Goal: Task Accomplishment & Management: Use online tool/utility

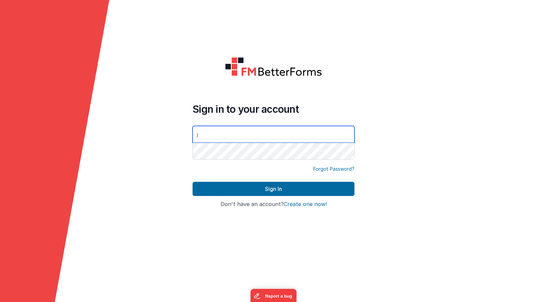
type input "[PERSON_NAME][EMAIL_ADDRESS][DOMAIN_NAME]"
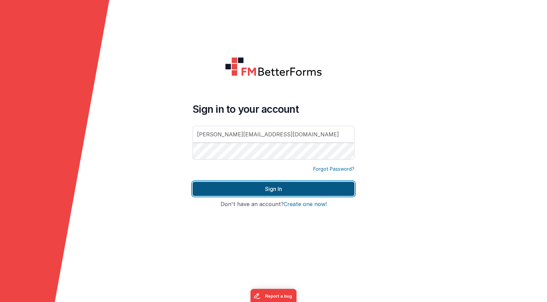
click at [268, 190] on button "Sign In" at bounding box center [273, 189] width 162 height 14
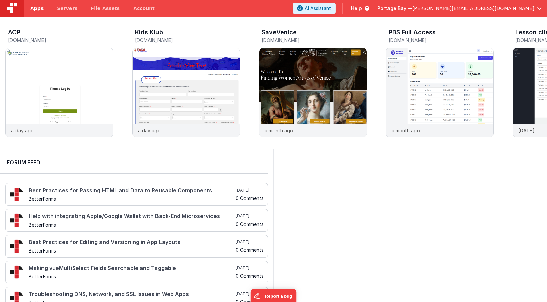
click at [34, 7] on span "Apps" at bounding box center [36, 8] width 13 height 7
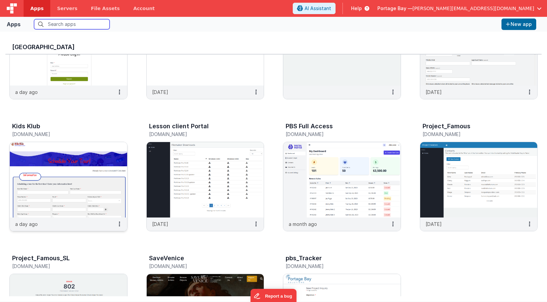
scroll to position [79, 0]
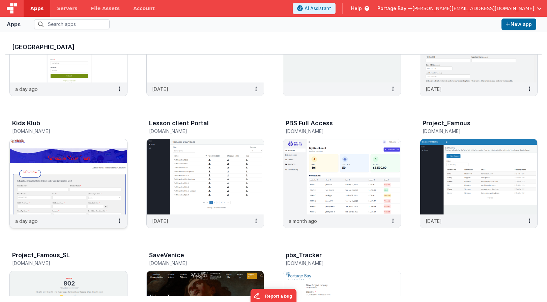
click at [69, 163] on img at bounding box center [68, 176] width 117 height 75
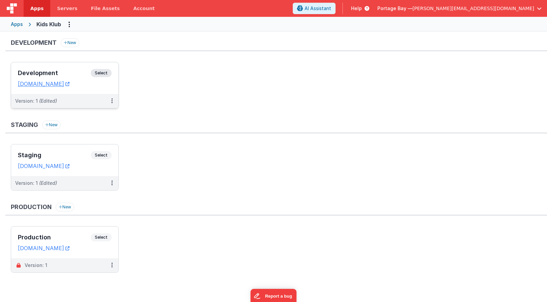
click at [99, 73] on span "Select" at bounding box center [101, 73] width 21 height 8
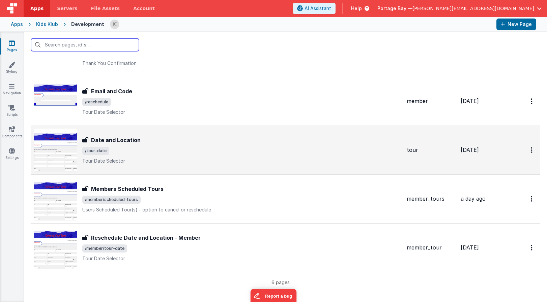
scroll to position [96, 0]
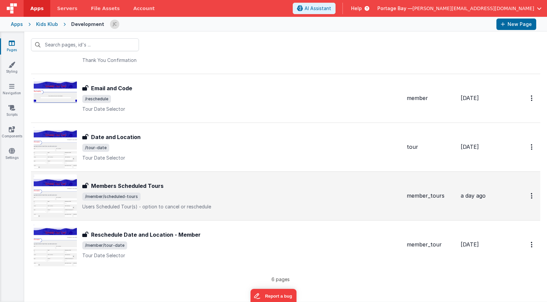
click at [182, 193] on span "/member/scheduled-tours" at bounding box center [241, 197] width 319 height 8
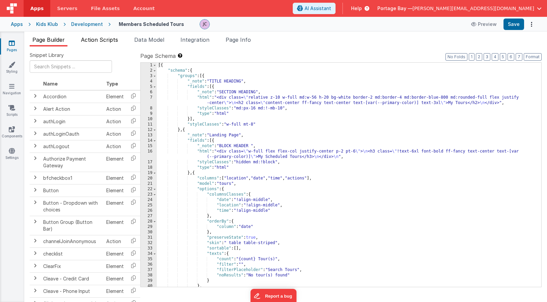
click at [93, 38] on span "Action Scripts" at bounding box center [99, 39] width 37 height 7
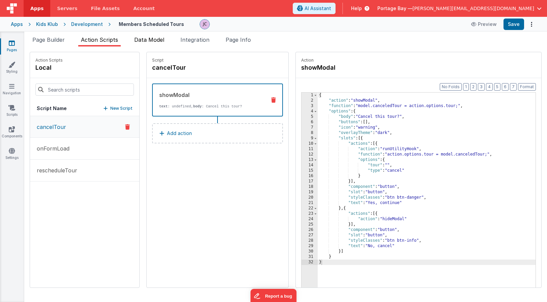
click at [144, 40] on span "Data Model" at bounding box center [149, 39] width 30 height 7
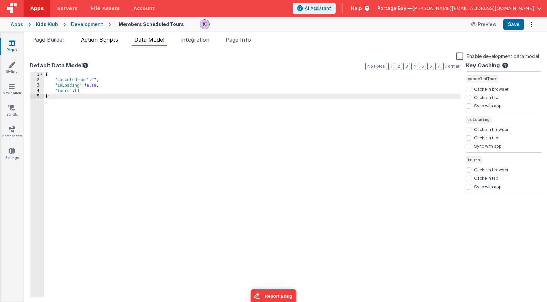
click at [106, 43] on span "Action Scripts" at bounding box center [99, 39] width 37 height 7
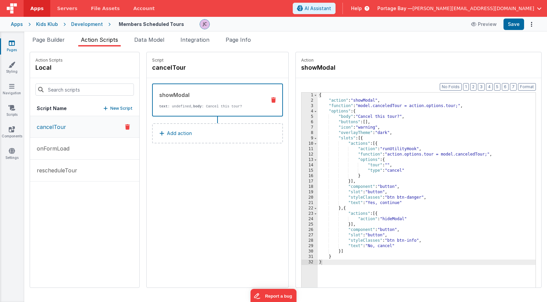
click at [110, 108] on p "New Script" at bounding box center [121, 108] width 22 height 7
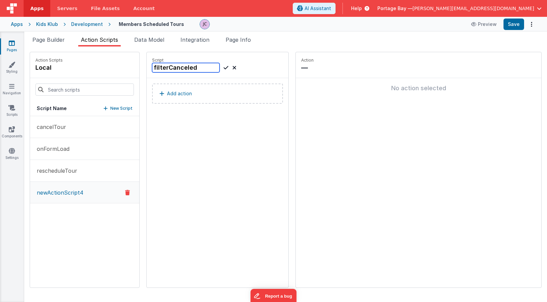
type input "filterCanceled"
click at [223, 66] on icon at bounding box center [225, 68] width 5 height 8
click at [168, 94] on p "Add action" at bounding box center [179, 94] width 25 height 8
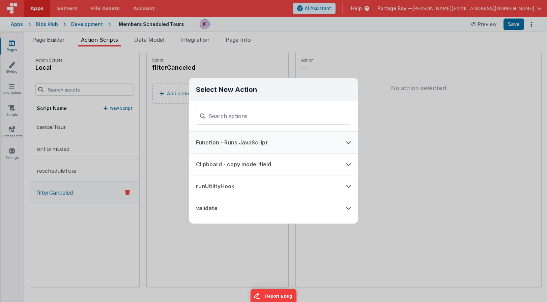
click at [272, 143] on button "Function - Runs JavaScript" at bounding box center [264, 143] width 150 height 22
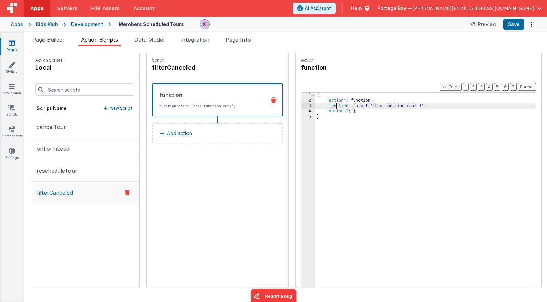
click at [319, 105] on div "{ "action" : "function" , "function" : "alert('this function ran!')" , "options…" at bounding box center [434, 206] width 238 height 227
click at [301, 106] on div "3" at bounding box center [308, 105] width 14 height 5
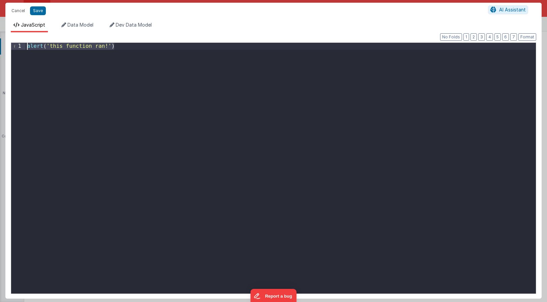
drag, startPoint x: 117, startPoint y: 46, endPoint x: 7, endPoint y: 47, distance: 109.2
click at [7, 47] on div "Format 7 6 5 4 3 2 1 No Folds 1 alert ( 'this function ran!' ) XXXXXXXXXXXXXXXX…" at bounding box center [273, 165] width 536 height 267
click at [77, 25] on span "Data Model" at bounding box center [80, 25] width 26 height 6
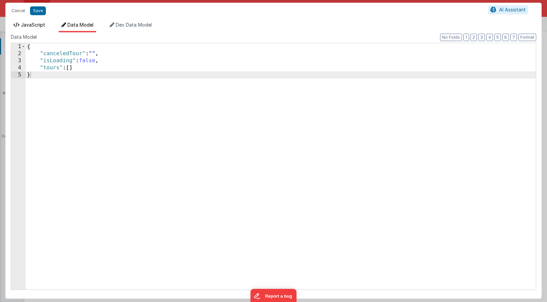
click at [37, 26] on span "JavaScript" at bounding box center [33, 25] width 24 height 6
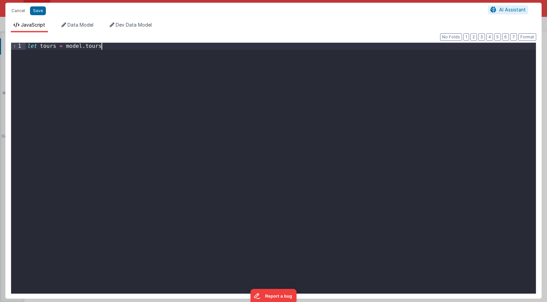
click at [111, 45] on div "let tours = model . [GEOGRAPHIC_DATA]" at bounding box center [281, 175] width 510 height 265
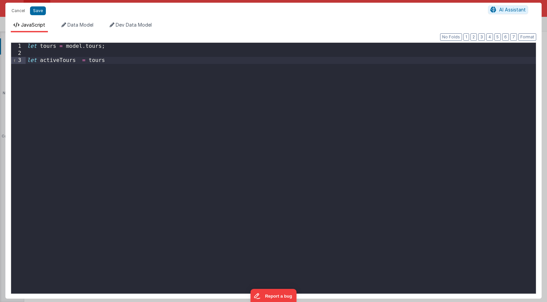
click at [110, 60] on div "let tours = model . tours ; let activeTours = tours" at bounding box center [281, 175] width 510 height 265
click at [39, 11] on button "Save" at bounding box center [38, 10] width 16 height 9
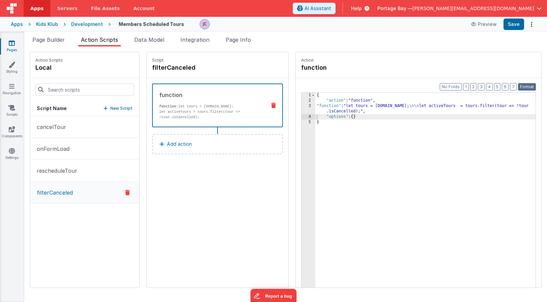
click at [527, 85] on button "Format" at bounding box center [527, 86] width 18 height 7
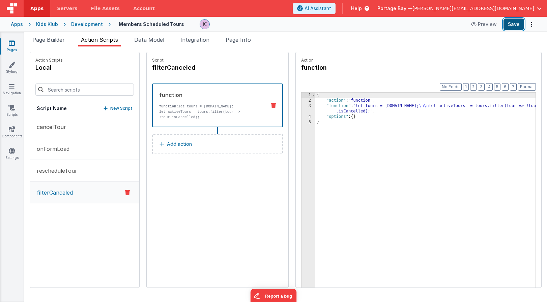
click at [515, 25] on button "Save" at bounding box center [513, 24] width 21 height 11
click at [60, 128] on p "cancelTour" at bounding box center [49, 127] width 33 height 8
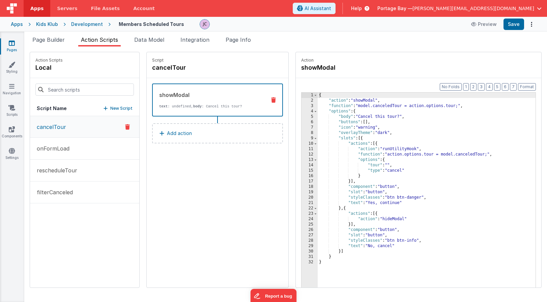
click at [182, 133] on button "Add action" at bounding box center [217, 133] width 131 height 20
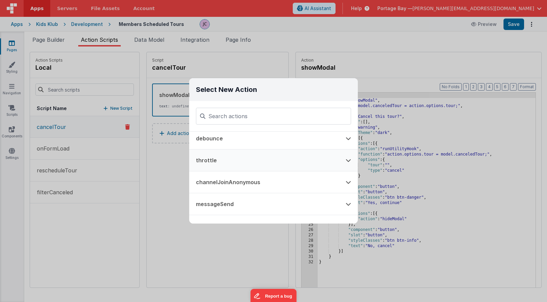
scroll to position [397, 0]
click at [304, 140] on button "Run Named Action Script" at bounding box center [264, 140] width 150 height 22
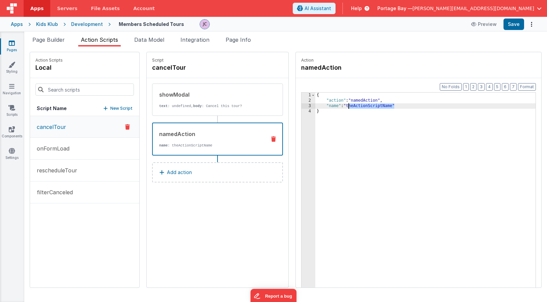
drag, startPoint x: 377, startPoint y: 106, endPoint x: 331, endPoint y: 106, distance: 45.8
click at [331, 106] on div "{ "action" : "namedAction" , "name" : "theActionScriptName" }" at bounding box center [434, 206] width 238 height 227
click at [528, 87] on button "Format" at bounding box center [527, 86] width 18 height 7
click at [513, 25] on button "Save" at bounding box center [513, 24] width 21 height 11
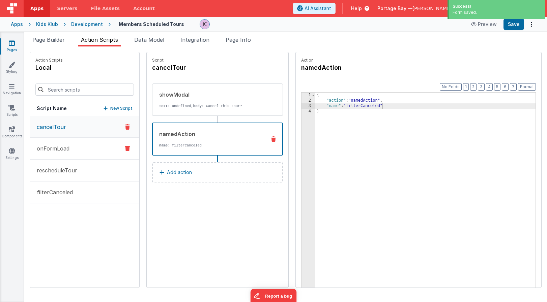
click at [62, 150] on p "onFormLoad" at bounding box center [51, 149] width 37 height 8
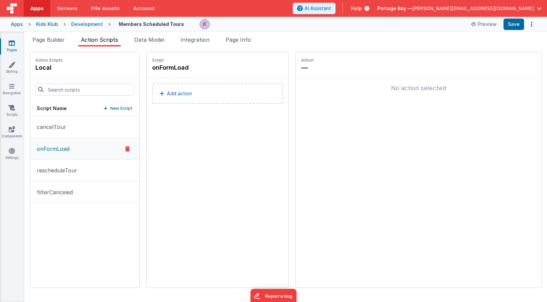
click at [183, 95] on button "Add action" at bounding box center [217, 94] width 131 height 20
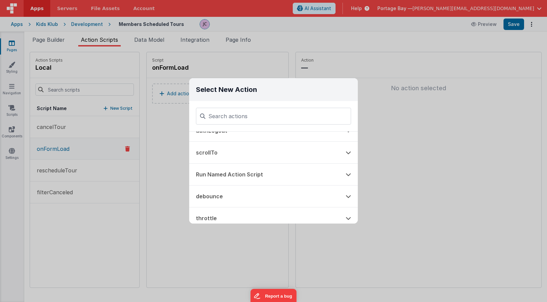
scroll to position [370, 0]
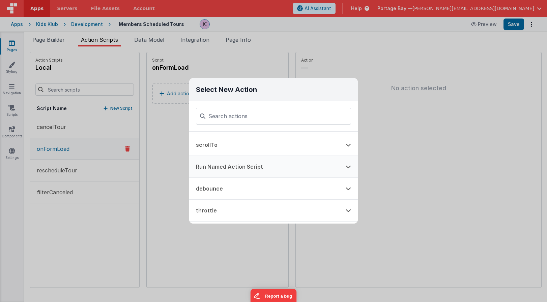
click at [240, 161] on button "Run Named Action Script" at bounding box center [264, 167] width 150 height 22
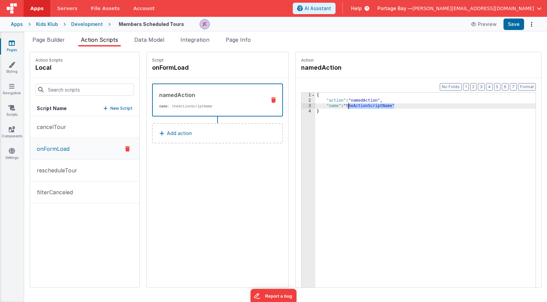
drag, startPoint x: 373, startPoint y: 106, endPoint x: 331, endPoint y: 106, distance: 41.8
click at [331, 106] on div "{ "action" : "namedAction" , "name" : "theActionScriptName" }" at bounding box center [434, 206] width 238 height 227
click at [514, 25] on button "Save" at bounding box center [513, 24] width 21 height 11
click at [59, 192] on p "filterCanceled" at bounding box center [53, 192] width 40 height 8
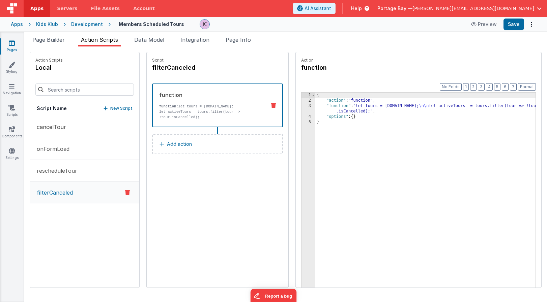
click at [317, 105] on div "{ "action" : "function" , "function" : "let tours = [DOMAIN_NAME]; \n\n let act…" at bounding box center [434, 206] width 238 height 227
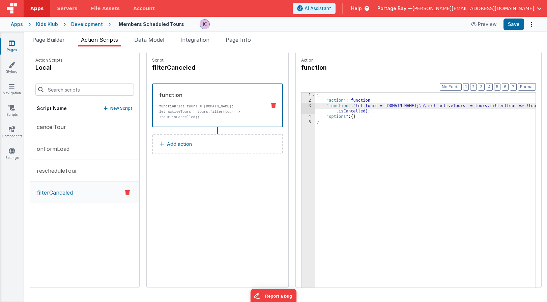
click at [301, 105] on div "3" at bounding box center [308, 108] width 14 height 11
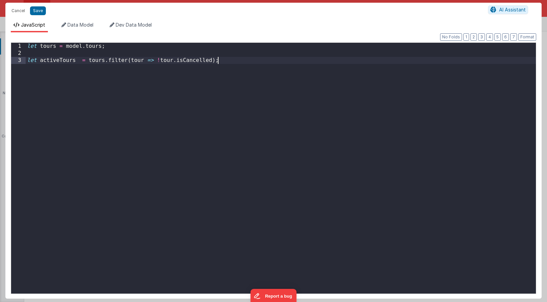
click at [233, 62] on div "let tours = model . tours ; let activeTours = tours . filter ( tour => ! tour .…" at bounding box center [281, 175] width 510 height 265
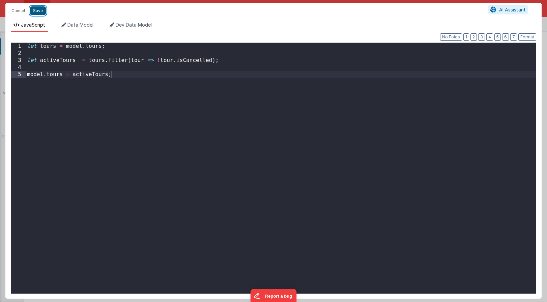
click at [37, 11] on button "Save" at bounding box center [38, 10] width 16 height 9
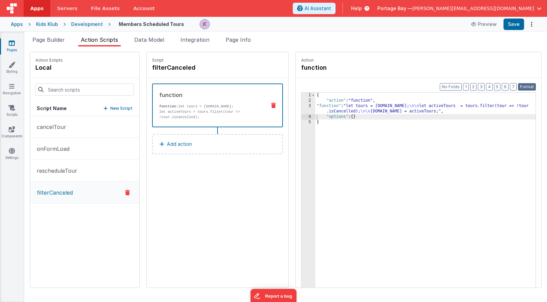
click at [526, 87] on button "Format" at bounding box center [527, 86] width 18 height 7
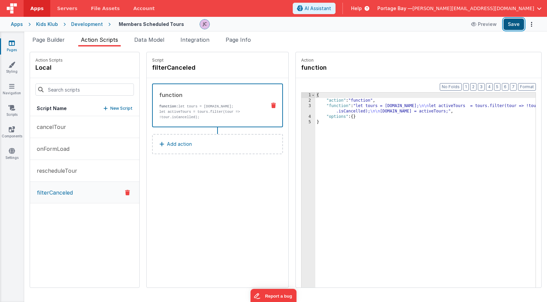
click at [515, 25] on button "Save" at bounding box center [513, 24] width 21 height 11
click at [51, 168] on p "rescheduleTour" at bounding box center [55, 171] width 44 height 8
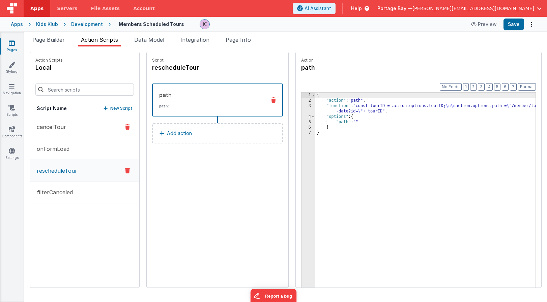
click at [59, 130] on p "cancelTour" at bounding box center [49, 127] width 33 height 8
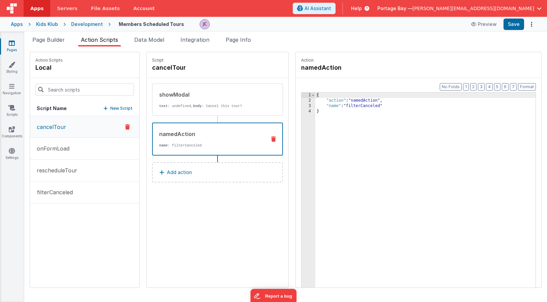
click at [271, 140] on icon at bounding box center [273, 138] width 5 height 5
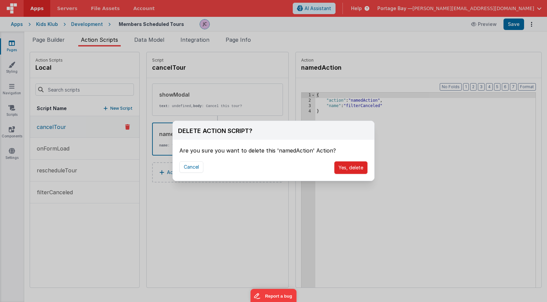
click at [355, 169] on button "Yes, delete" at bounding box center [350, 167] width 33 height 13
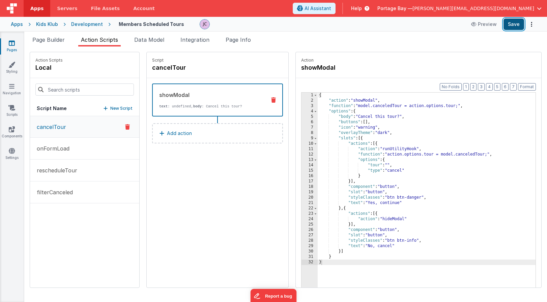
click at [513, 24] on button "Save" at bounding box center [513, 24] width 21 height 11
click at [196, 132] on button "Add action" at bounding box center [217, 133] width 131 height 20
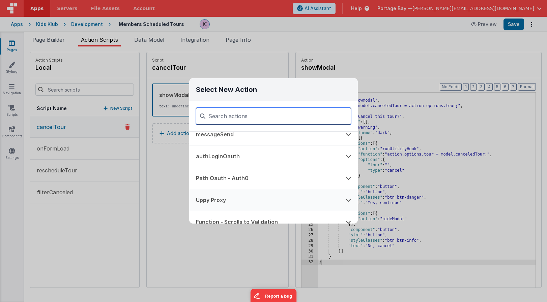
scroll to position [499, 0]
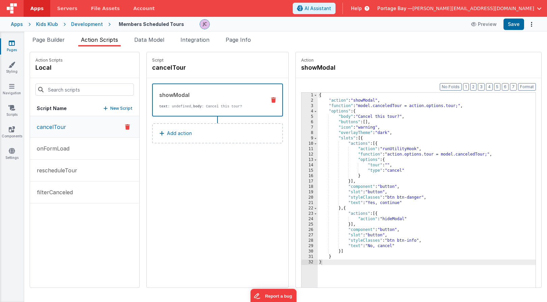
click at [86, 24] on div "Development" at bounding box center [87, 24] width 32 height 7
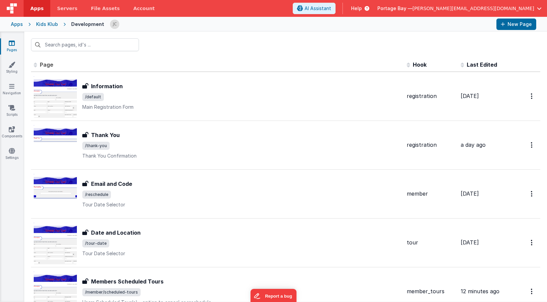
click at [37, 4] on link "Apps" at bounding box center [37, 8] width 27 height 17
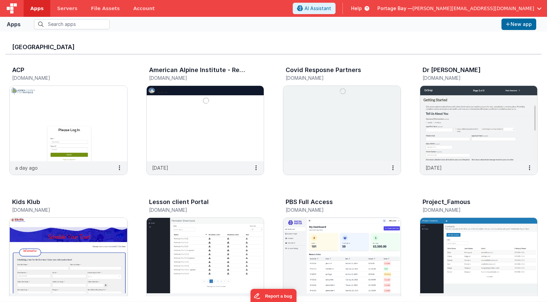
click at [67, 232] on img at bounding box center [68, 255] width 117 height 75
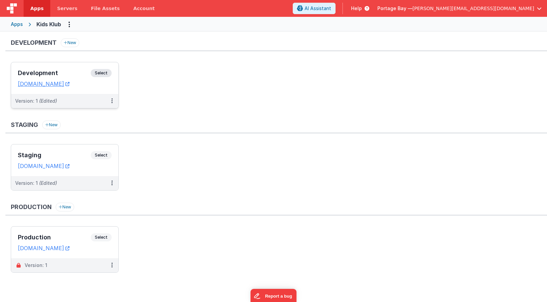
click at [103, 70] on span "Select" at bounding box center [101, 73] width 21 height 8
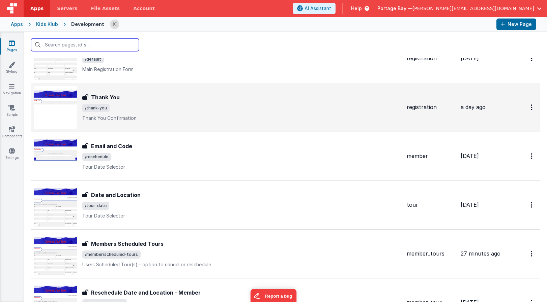
scroll to position [31, 0]
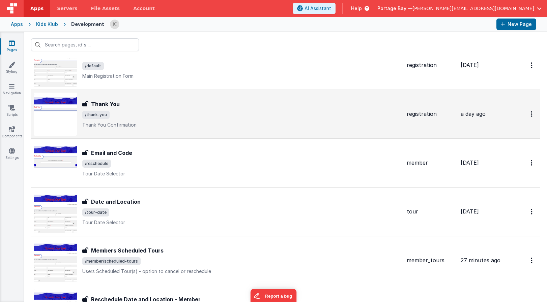
click at [153, 114] on span "/thank-you" at bounding box center [241, 115] width 319 height 8
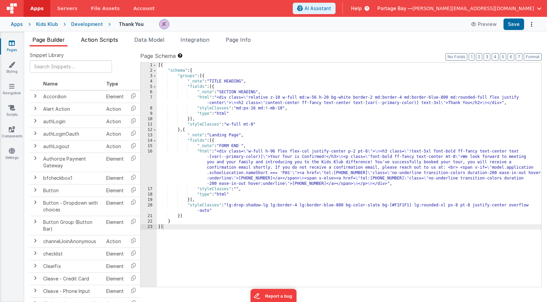
click at [97, 39] on span "Action Scripts" at bounding box center [99, 39] width 37 height 7
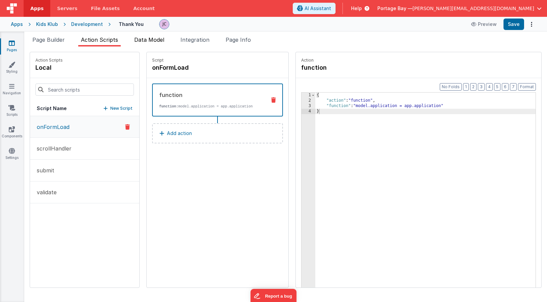
click at [155, 41] on span "Data Model" at bounding box center [149, 39] width 30 height 7
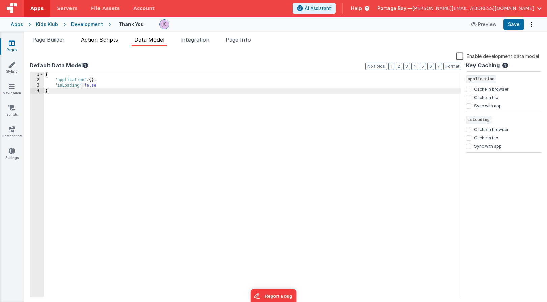
click at [96, 42] on span "Action Scripts" at bounding box center [99, 39] width 37 height 7
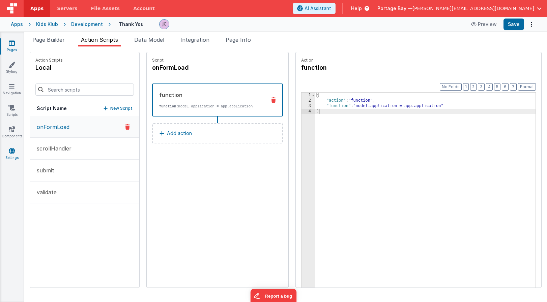
click at [12, 152] on icon at bounding box center [12, 151] width 6 height 7
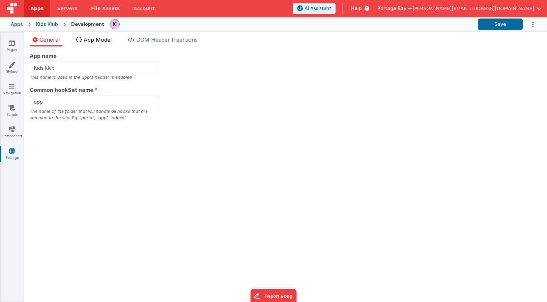
click at [97, 38] on span "App Model" at bounding box center [98, 39] width 28 height 7
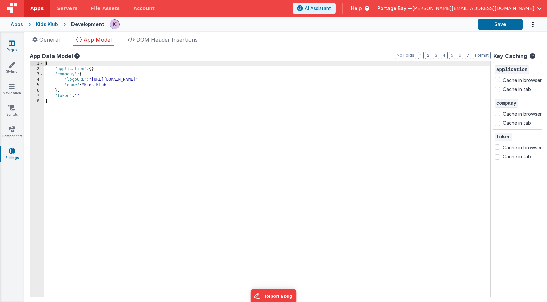
click at [9, 43] on icon at bounding box center [12, 43] width 6 height 7
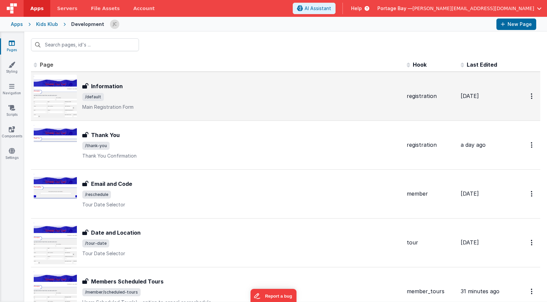
click at [203, 85] on div "Information" at bounding box center [241, 86] width 319 height 8
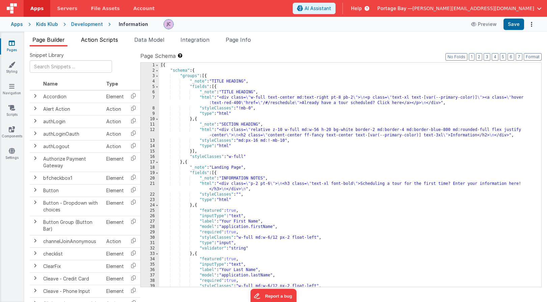
click at [104, 40] on span "Action Scripts" at bounding box center [99, 39] width 37 height 7
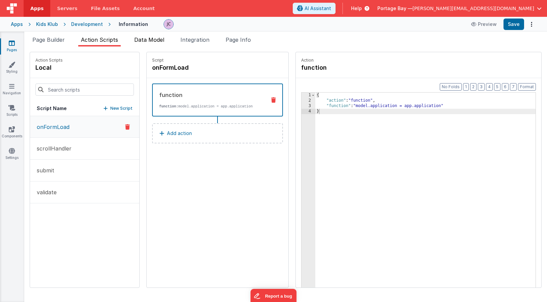
click at [150, 42] on span "Data Model" at bounding box center [149, 39] width 30 height 7
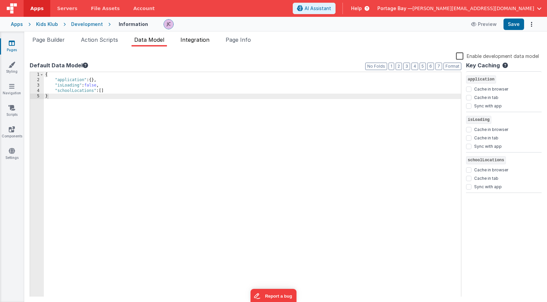
click at [192, 41] on span "Integration" at bounding box center [194, 39] width 29 height 7
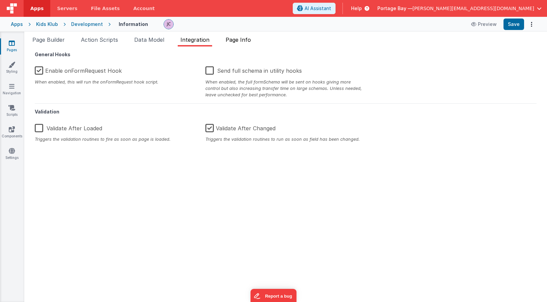
click at [248, 37] on span "Page Info" at bounding box center [237, 39] width 25 height 7
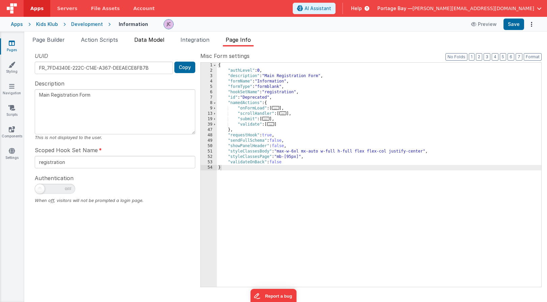
click at [151, 39] on span "Data Model" at bounding box center [149, 39] width 30 height 7
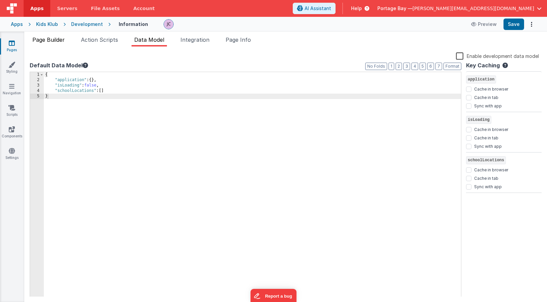
click at [41, 38] on span "Page Builder" at bounding box center [48, 39] width 32 height 7
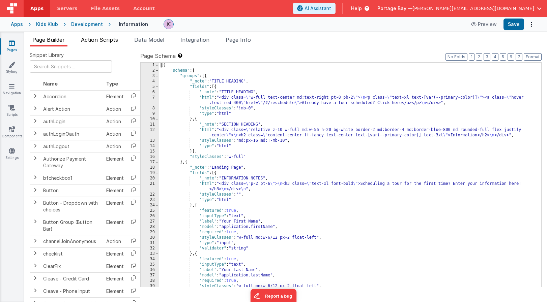
click at [103, 38] on span "Action Scripts" at bounding box center [99, 39] width 37 height 7
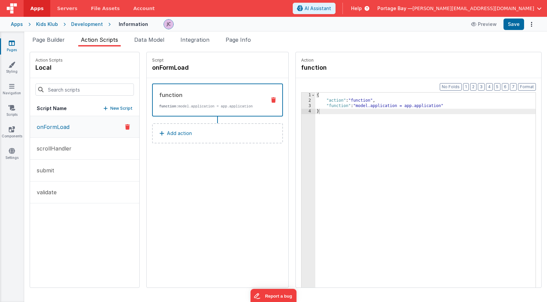
click at [78, 23] on div "Development" at bounding box center [87, 24] width 32 height 7
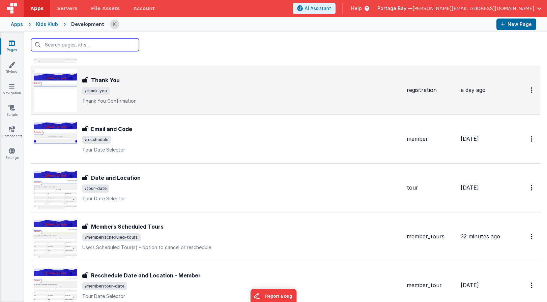
scroll to position [57, 0]
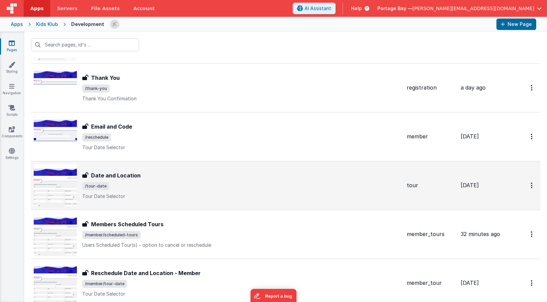
click at [176, 182] on span "/tour-date" at bounding box center [241, 186] width 319 height 8
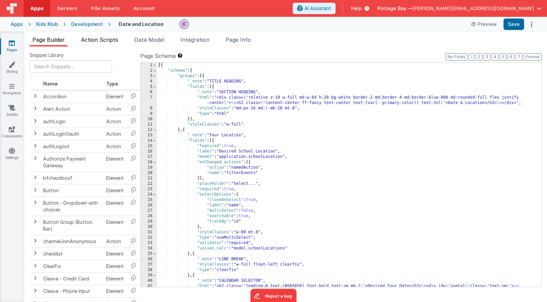
click at [91, 41] on span "Action Scripts" at bounding box center [99, 39] width 37 height 7
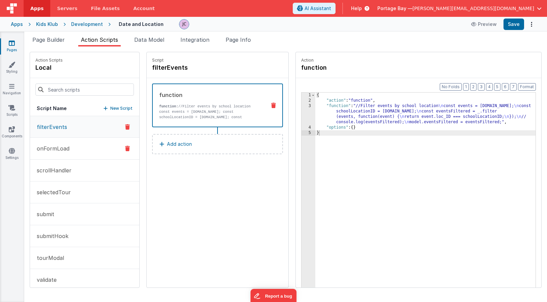
click at [76, 149] on button "onFormLoad" at bounding box center [84, 149] width 109 height 22
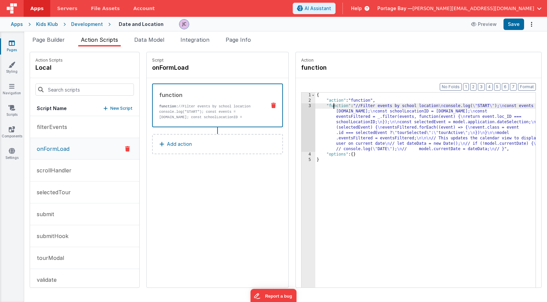
click at [316, 105] on div "{ "action" : "function" , "function" : "//Filter events by school location \n c…" at bounding box center [434, 206] width 238 height 227
click at [301, 105] on div "3" at bounding box center [308, 127] width 14 height 49
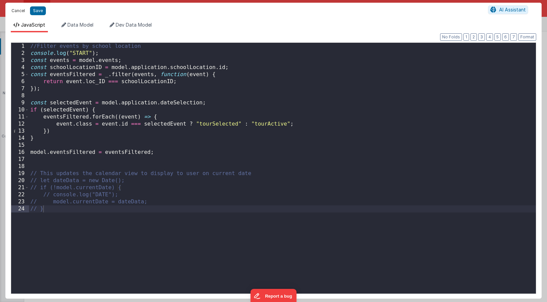
click at [15, 11] on button "Cancel" at bounding box center [18, 10] width 20 height 9
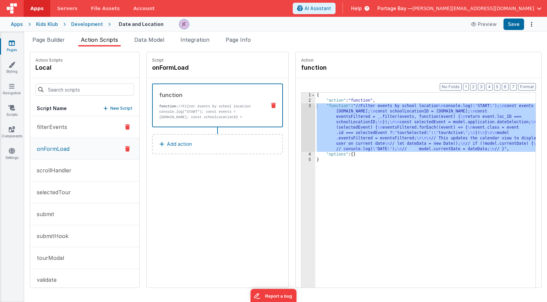
click at [81, 127] on button "filterEvents" at bounding box center [84, 127] width 109 height 22
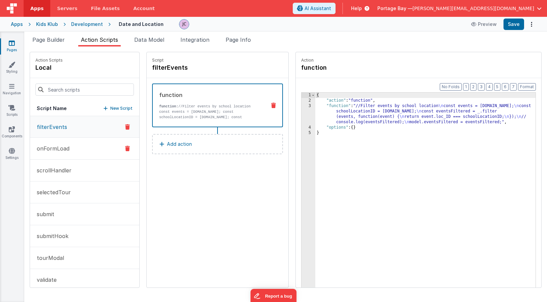
click at [74, 152] on button "onFormLoad" at bounding box center [84, 149] width 109 height 22
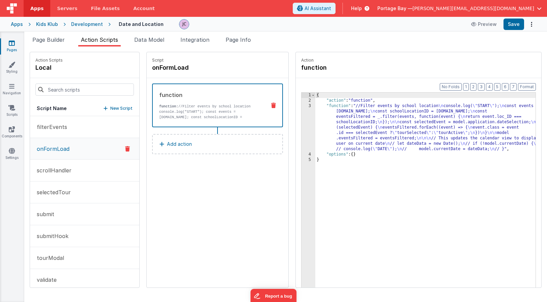
click at [84, 25] on div "Development" at bounding box center [87, 24] width 32 height 7
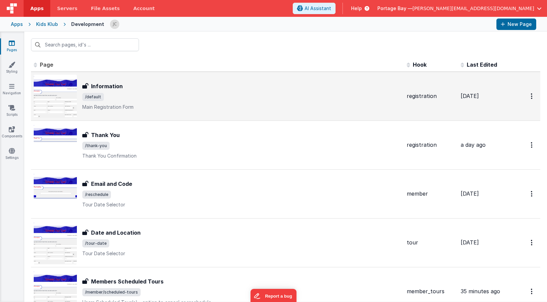
click at [140, 91] on div "Information Information /default Main Registration Form" at bounding box center [241, 96] width 319 height 28
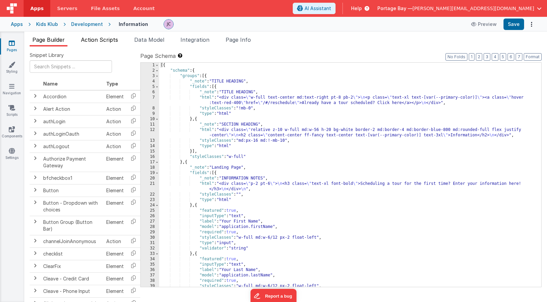
click at [109, 39] on span "Action Scripts" at bounding box center [99, 39] width 37 height 7
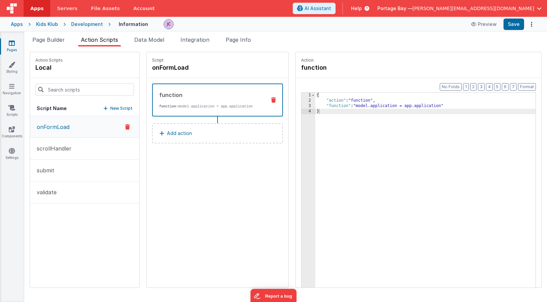
click at [315, 105] on div "{ "action" : "function" , "function" : "model.application = app.application" }" at bounding box center [434, 206] width 238 height 227
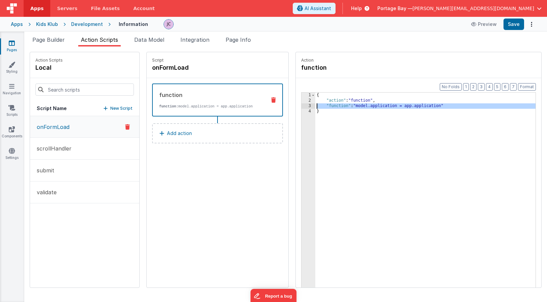
click at [301, 106] on div "3" at bounding box center [308, 105] width 14 height 5
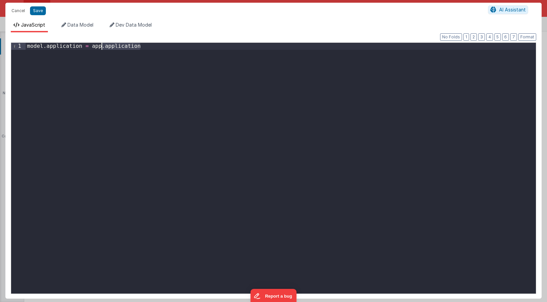
drag, startPoint x: 160, startPoint y: 47, endPoint x: -20, endPoint y: 47, distance: 180.0
click at [0, 47] on html "Cancel Save AI Assistant JavaScript Data Model Dev Data Model Format 7 6 5 4 3 …" at bounding box center [273, 151] width 547 height 302
click at [16, 11] on button "Cancel" at bounding box center [18, 10] width 20 height 9
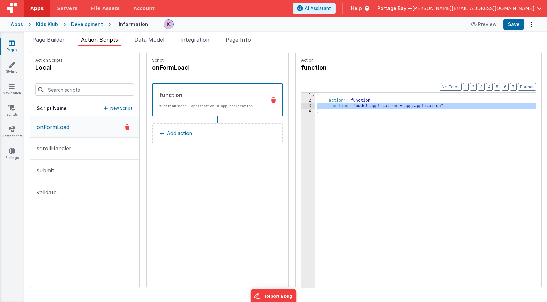
click at [91, 25] on div "Development" at bounding box center [87, 24] width 32 height 7
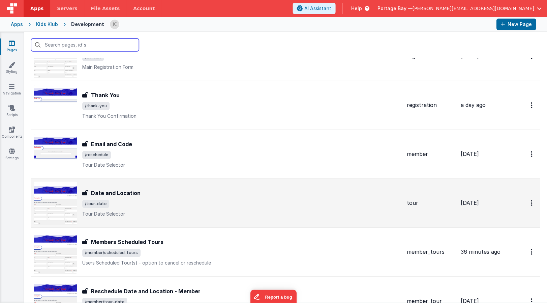
scroll to position [40, 0]
click at [146, 198] on div "Date and Location Date and Location /tour-date Tour Date Selector" at bounding box center [241, 202] width 319 height 28
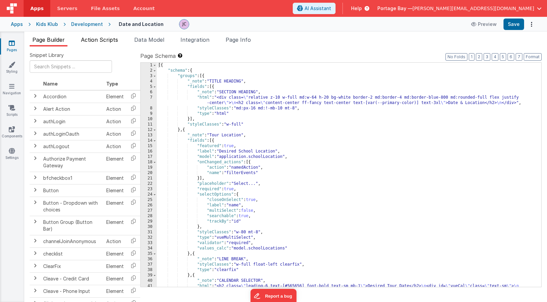
click at [102, 37] on span "Action Scripts" at bounding box center [99, 39] width 37 height 7
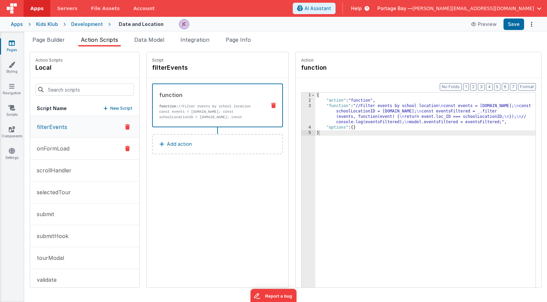
click at [67, 149] on p "onFormLoad" at bounding box center [51, 149] width 37 height 8
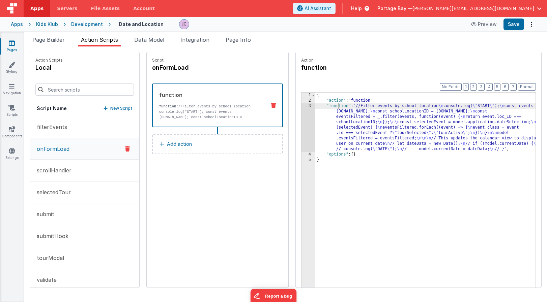
click at [321, 105] on div "{ "action" : "function" , "function" : "//Filter events by school location \n c…" at bounding box center [434, 206] width 238 height 227
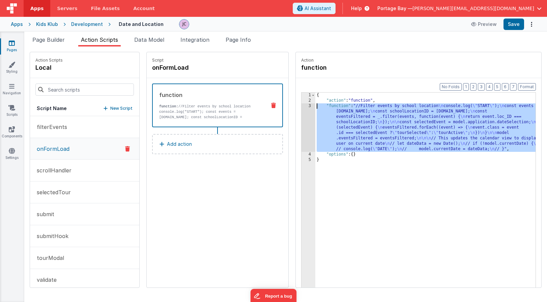
click at [301, 105] on div "3" at bounding box center [308, 127] width 14 height 49
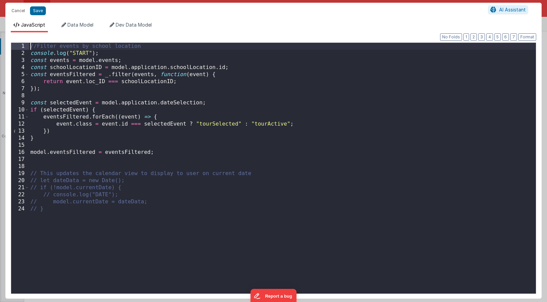
click at [30, 47] on div "//Filter events by school location console . log ( "START" ) ; const events = m…" at bounding box center [282, 175] width 507 height 265
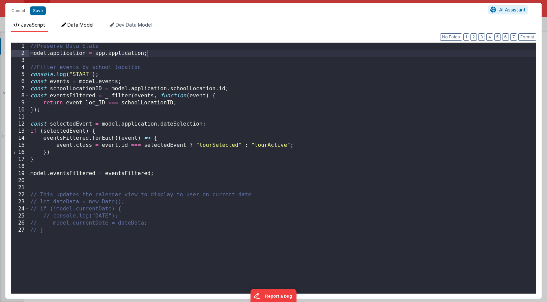
click at [75, 24] on span "Data Model" at bounding box center [80, 25] width 26 height 6
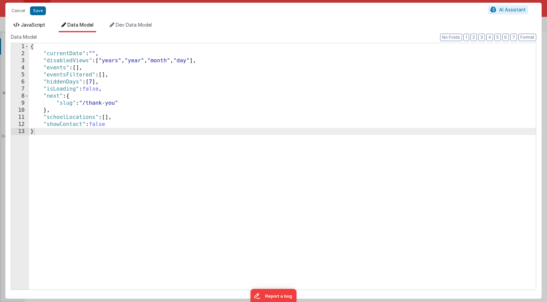
click at [30, 26] on span "JavaScript" at bounding box center [33, 25] width 24 height 6
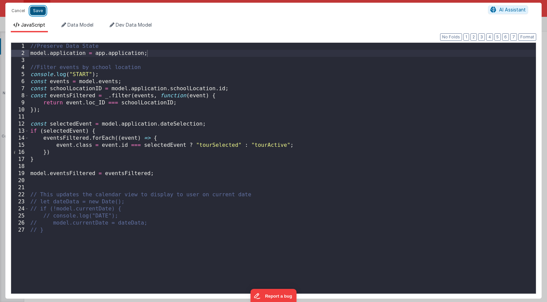
click at [39, 10] on button "Save" at bounding box center [38, 10] width 16 height 9
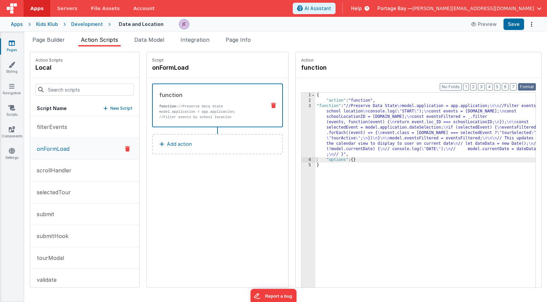
click at [527, 86] on button "Format" at bounding box center [527, 86] width 18 height 7
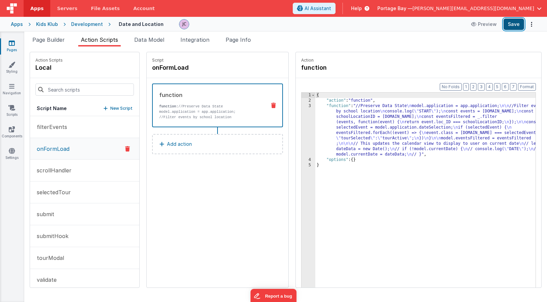
click at [516, 24] on button "Save" at bounding box center [513, 24] width 21 height 11
click at [33, 6] on span "Apps" at bounding box center [36, 8] width 13 height 7
